Goal: Task Accomplishment & Management: Use online tool/utility

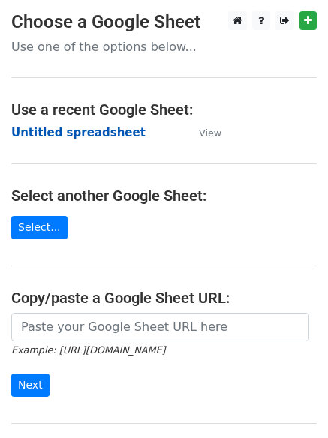
click at [33, 131] on strong "Untitled spreadsheet" at bounding box center [78, 133] width 134 height 14
click at [92, 126] on strong "Untitled spreadsheet" at bounding box center [78, 133] width 134 height 14
click at [58, 139] on strong "Untitled spreadsheet" at bounding box center [78, 133] width 134 height 14
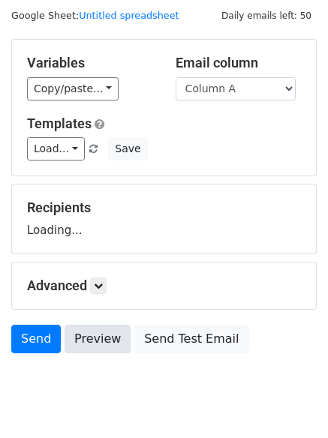
scroll to position [85, 0]
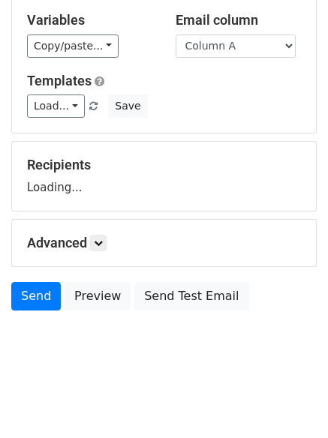
click at [104, 251] on div "Advanced Tracking Track Opens UTM Codes Track Clicks Filters Only include sprea…" at bounding box center [164, 243] width 304 height 47
click at [101, 242] on icon at bounding box center [98, 243] width 9 height 9
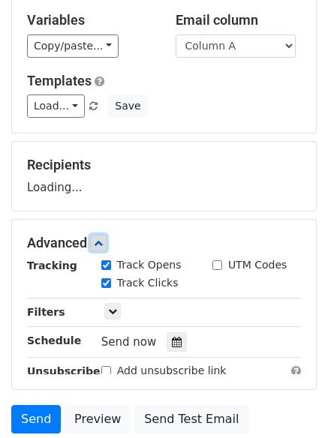
scroll to position [106, 0]
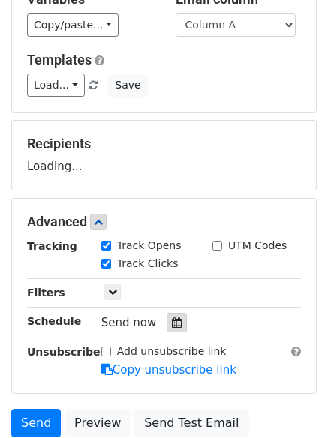
drag, startPoint x: 167, startPoint y: 317, endPoint x: 173, endPoint y: 324, distance: 9.0
click at [173, 324] on icon at bounding box center [177, 322] width 10 height 11
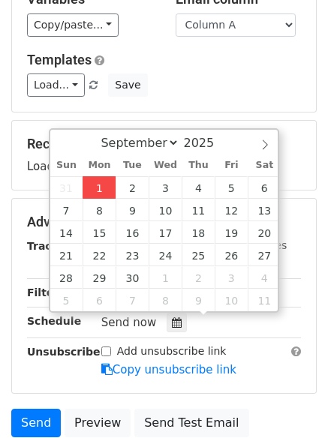
type input "2025-09-01 12:10"
type input "10"
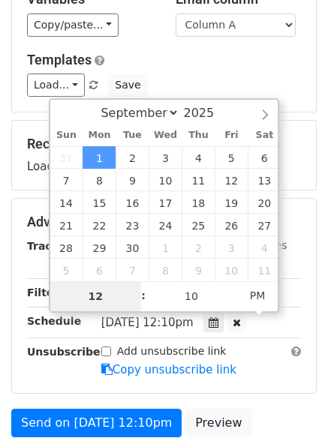
type input "4"
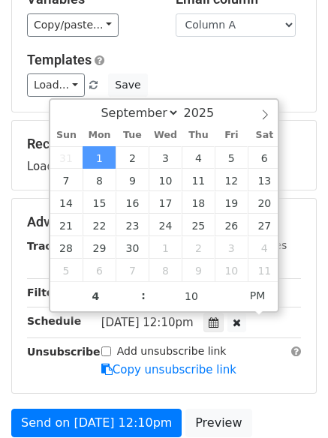
type input "2025-09-01 16:10"
click at [227, 399] on form "Variables Copy/paste... {{Column A}} {{Column B}} {{Column C}} {{Column D}} {{C…" at bounding box center [163, 228] width 305 height 506
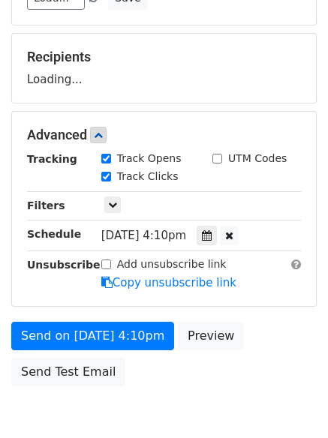
scroll to position [0, 0]
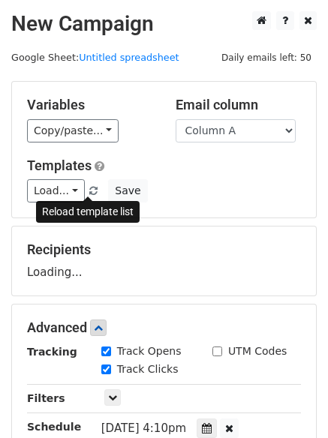
click at [89, 189] on span at bounding box center [93, 192] width 8 height 10
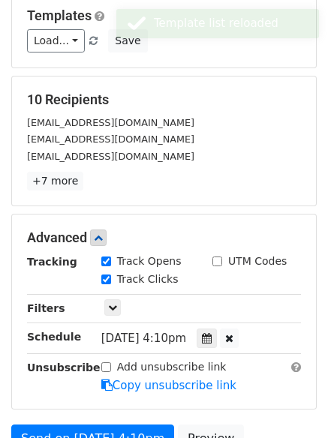
scroll to position [253, 0]
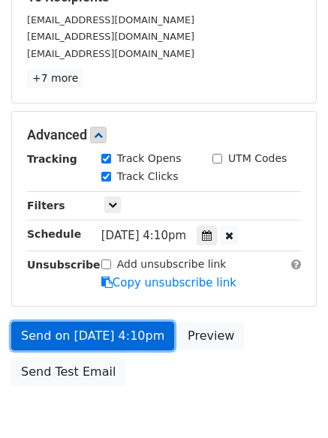
click at [101, 339] on link "Send on Sep 1 at 4:10pm" at bounding box center [92, 336] width 163 height 29
click at [121, 345] on link "Send on Sep 1 at 4:10pm" at bounding box center [92, 336] width 163 height 29
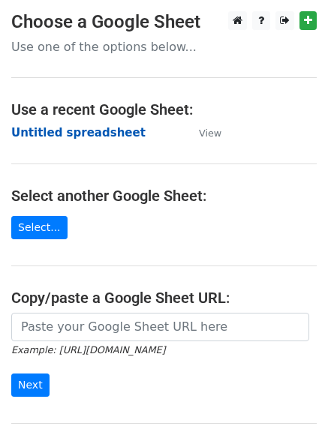
click at [98, 139] on strong "Untitled spreadsheet" at bounding box center [78, 133] width 134 height 14
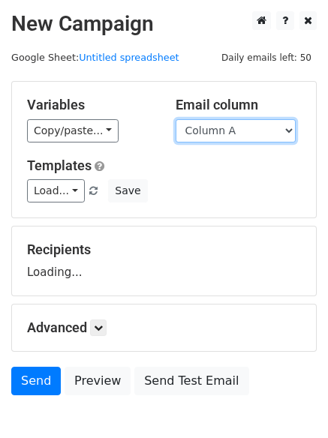
drag, startPoint x: 0, startPoint y: 0, endPoint x: 206, endPoint y: 134, distance: 245.6
click at [206, 134] on select "Column A Column B Column C Column D Column E" at bounding box center [236, 130] width 120 height 23
select select "Column B"
click at [176, 119] on select "Column A Column B Column C Column D Column E" at bounding box center [236, 130] width 120 height 23
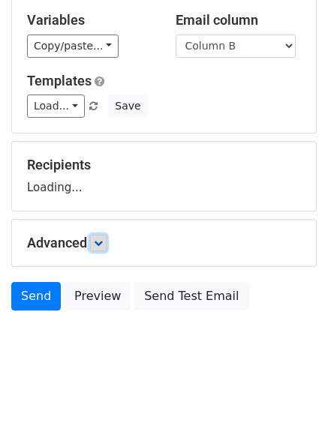
click at [99, 242] on icon at bounding box center [98, 243] width 9 height 9
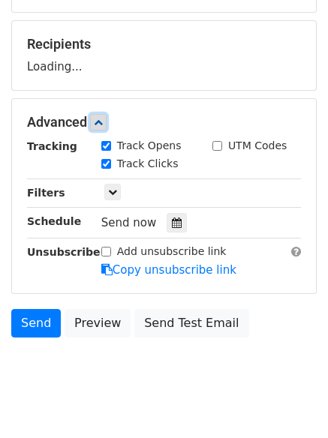
scroll to position [215, 0]
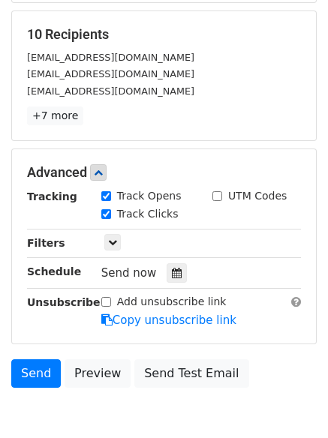
click at [181, 276] on div "Send now" at bounding box center [189, 273] width 176 height 20
click at [172, 272] on icon at bounding box center [177, 273] width 10 height 11
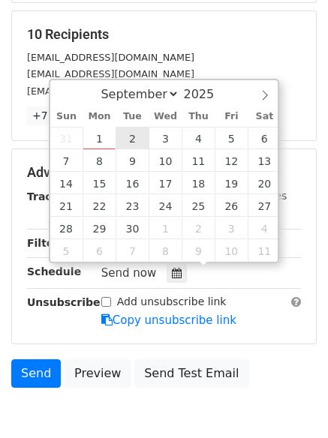
type input "2025-09-02 12:00"
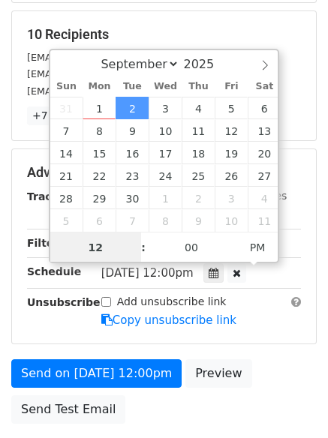
scroll to position [1, 0]
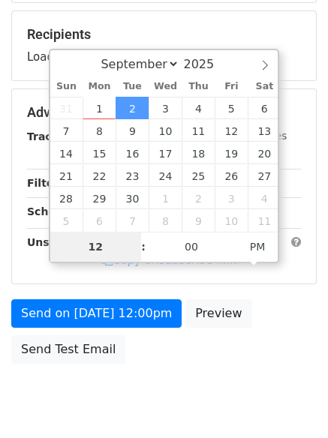
type input "5"
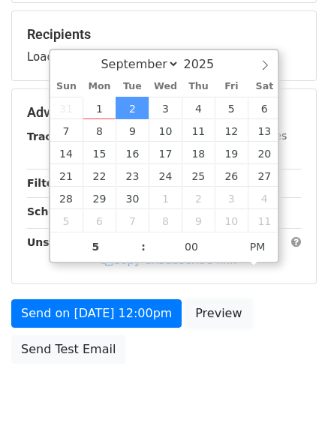
type input "2025-09-02 17:00"
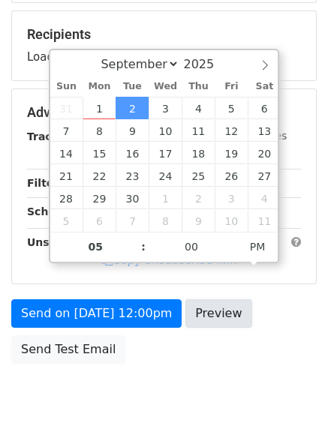
click at [198, 328] on link "Preview" at bounding box center [218, 313] width 66 height 29
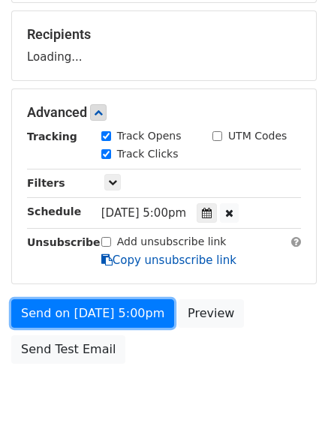
click at [134, 314] on link "Send on Sep 2 at 5:00pm" at bounding box center [92, 313] width 163 height 29
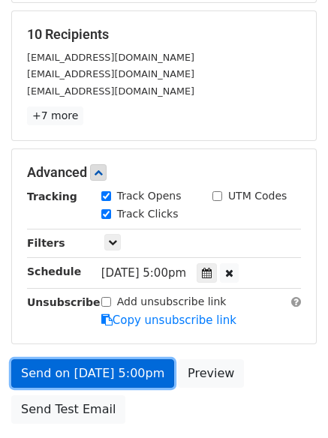
click at [125, 364] on link "Send on Sep 2 at 5:00pm" at bounding box center [92, 374] width 163 height 29
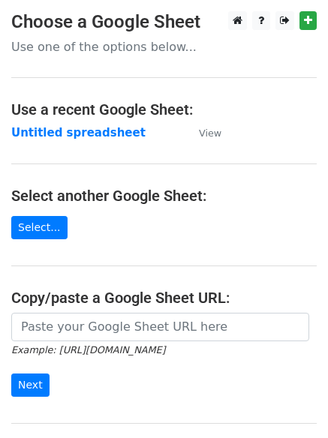
click at [99, 143] on main "Choose a Google Sheet Use one of the options below... Use a recent Google Sheet…" at bounding box center [164, 244] width 328 height 466
click at [104, 135] on strong "Untitled spreadsheet" at bounding box center [78, 133] width 134 height 14
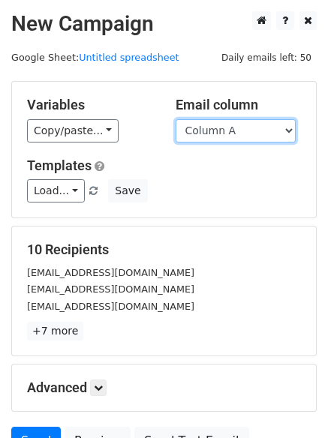
click at [216, 127] on select "Column A Column B Column C Column D Column E" at bounding box center [236, 130] width 120 height 23
select select "Column C"
click at [176, 119] on select "Column A Column B Column C Column D Column E" at bounding box center [236, 130] width 120 height 23
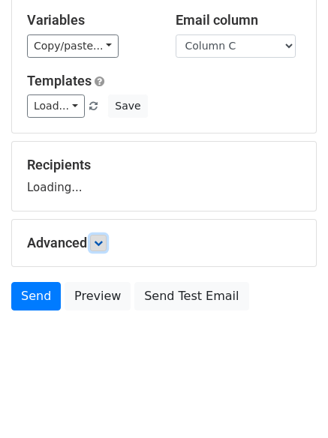
click at [103, 248] on link at bounding box center [98, 243] width 17 height 17
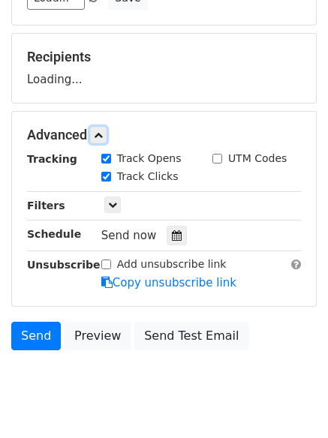
scroll to position [202, 0]
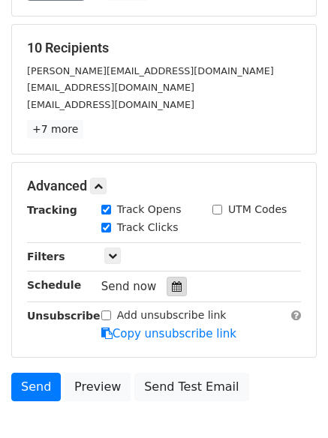
click at [167, 287] on div at bounding box center [177, 287] width 20 height 20
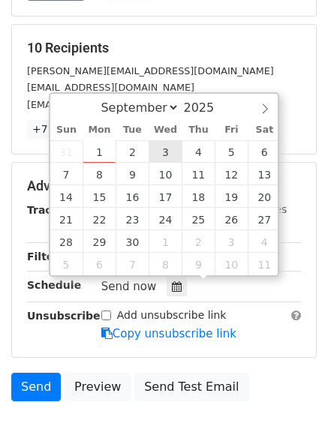
type input "2025-09-03 12:00"
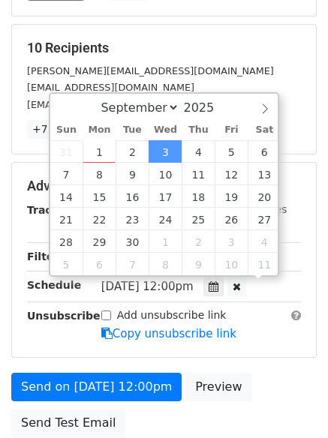
scroll to position [1, 0]
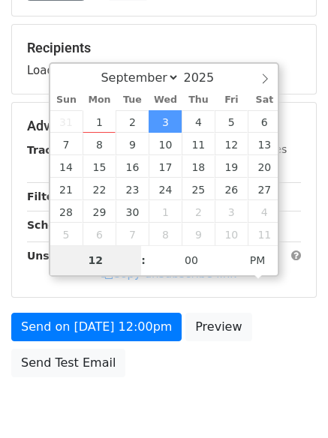
type input "6"
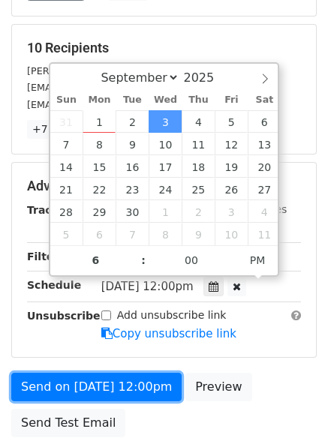
type input "2025-09-03 18:00"
click at [143, 381] on link "Send on Sep 3 at 12:00pm" at bounding box center [96, 387] width 170 height 29
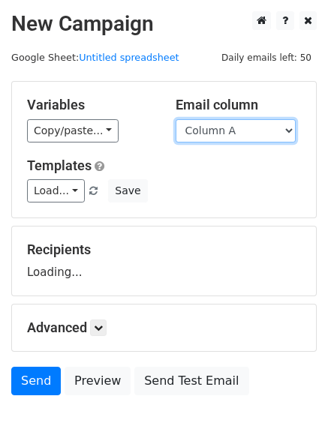
click at [242, 130] on select "Column A Column B Column C Column D Column E" at bounding box center [236, 130] width 120 height 23
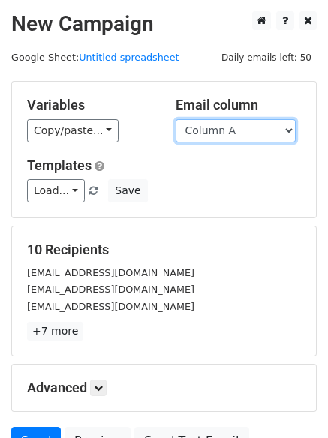
click at [236, 122] on select "Column A Column B Column C Column D Column E" at bounding box center [236, 130] width 120 height 23
select select "Column D"
click at [176, 119] on select "Column A Column B Column C Column D Column E" at bounding box center [236, 130] width 120 height 23
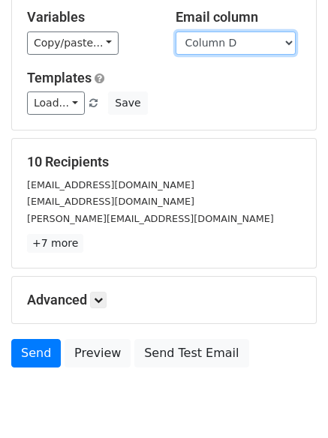
scroll to position [145, 0]
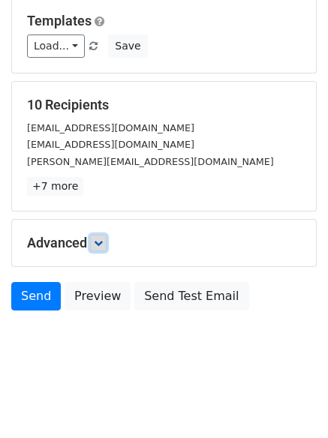
click at [103, 247] on icon at bounding box center [98, 243] width 9 height 9
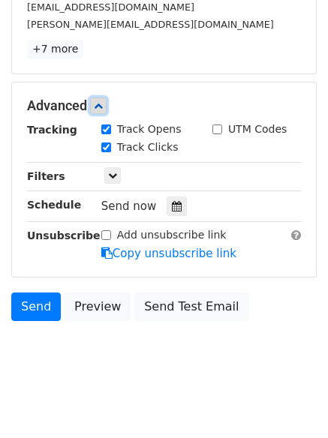
scroll to position [284, 0]
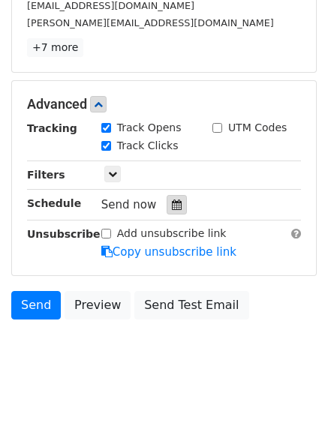
click at [172, 206] on icon at bounding box center [177, 205] width 10 height 11
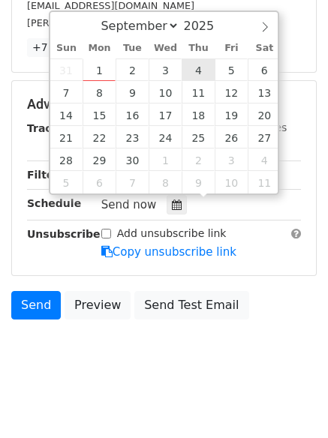
type input "2025-09-04 12:00"
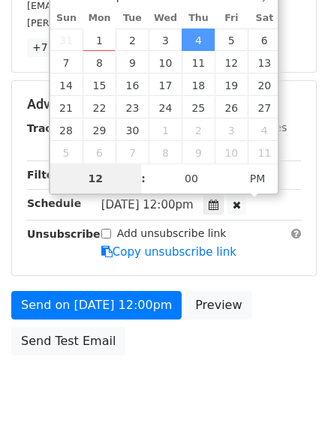
type input "7"
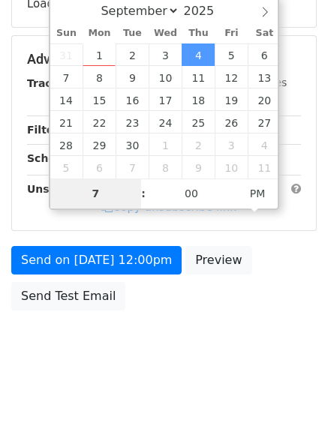
scroll to position [268, 0]
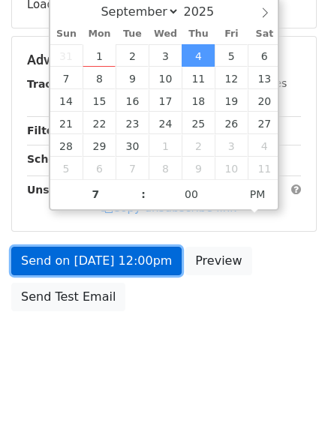
type input "2025-09-04 19:00"
click at [127, 247] on form "Variables Copy/paste... {{Column A}} {{Column B}} {{Column C}} {{Column D}} {{C…" at bounding box center [163, 66] width 305 height 506
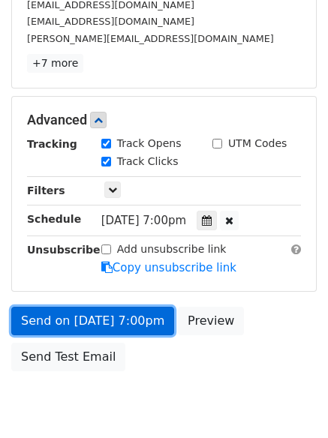
click at [135, 323] on link "Send on Sep 4 at 7:00pm" at bounding box center [92, 321] width 163 height 29
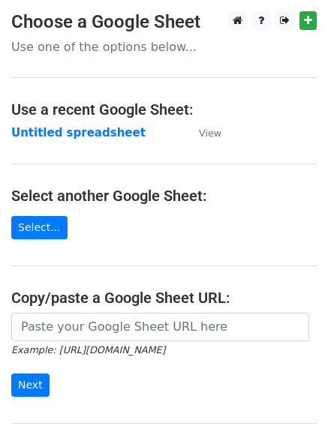
click at [105, 142] on main "Choose a Google Sheet Use one of the options below... Use a recent Google Sheet…" at bounding box center [164, 244] width 328 height 466
click at [109, 135] on strong "Untitled spreadsheet" at bounding box center [78, 133] width 134 height 14
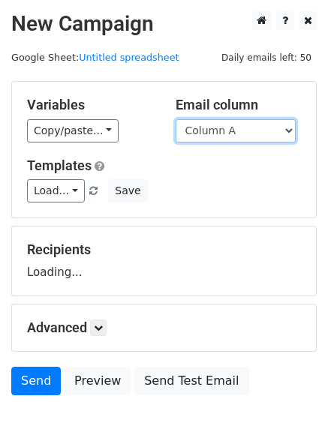
drag, startPoint x: 0, startPoint y: 0, endPoint x: 225, endPoint y: 131, distance: 260.3
click at [225, 131] on select "Column A Column B Column C Column D Column E" at bounding box center [236, 130] width 120 height 23
select select "Column E"
click at [176, 119] on select "Column A Column B Column C Column D Column E" at bounding box center [236, 130] width 120 height 23
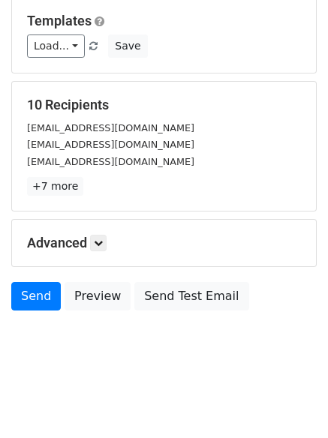
scroll to position [70, 0]
click at [103, 243] on icon at bounding box center [98, 243] width 9 height 9
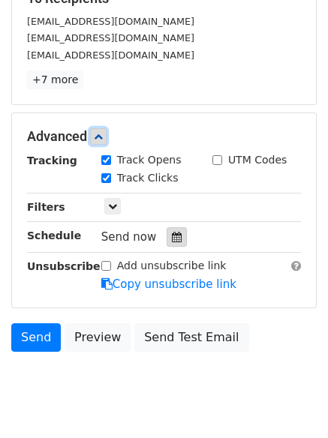
scroll to position [252, 0]
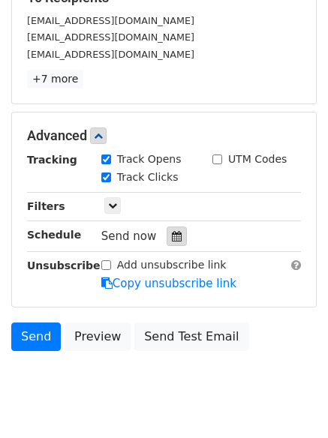
click at [174, 246] on div at bounding box center [177, 237] width 20 height 20
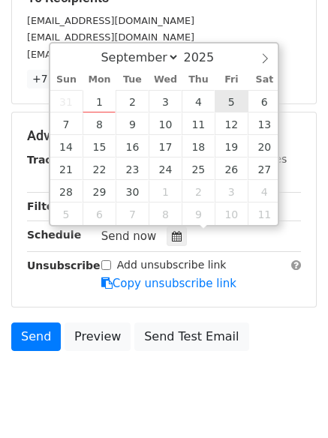
type input "[DATE] 12:00"
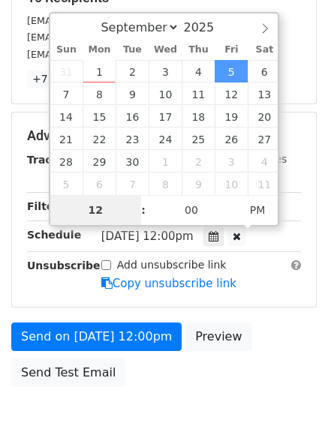
type input "8"
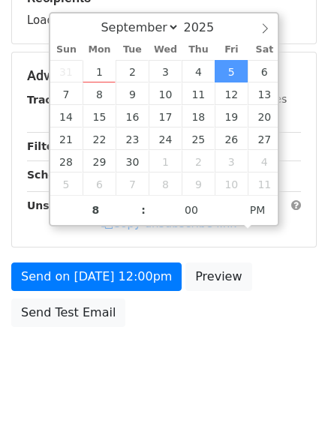
type input "[DATE] 20:00"
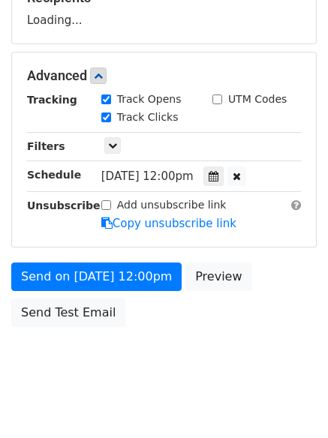
click at [188, 343] on body "New Campaign Daily emails left: 50 Google Sheet: Untitled spreadsheet Variables…" at bounding box center [164, 77] width 328 height 636
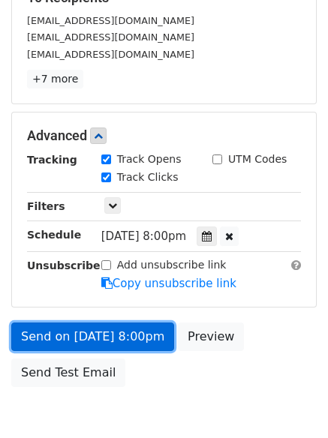
click at [137, 337] on link "Send on [DATE] 8:00pm" at bounding box center [92, 337] width 163 height 29
